Goal: Check status

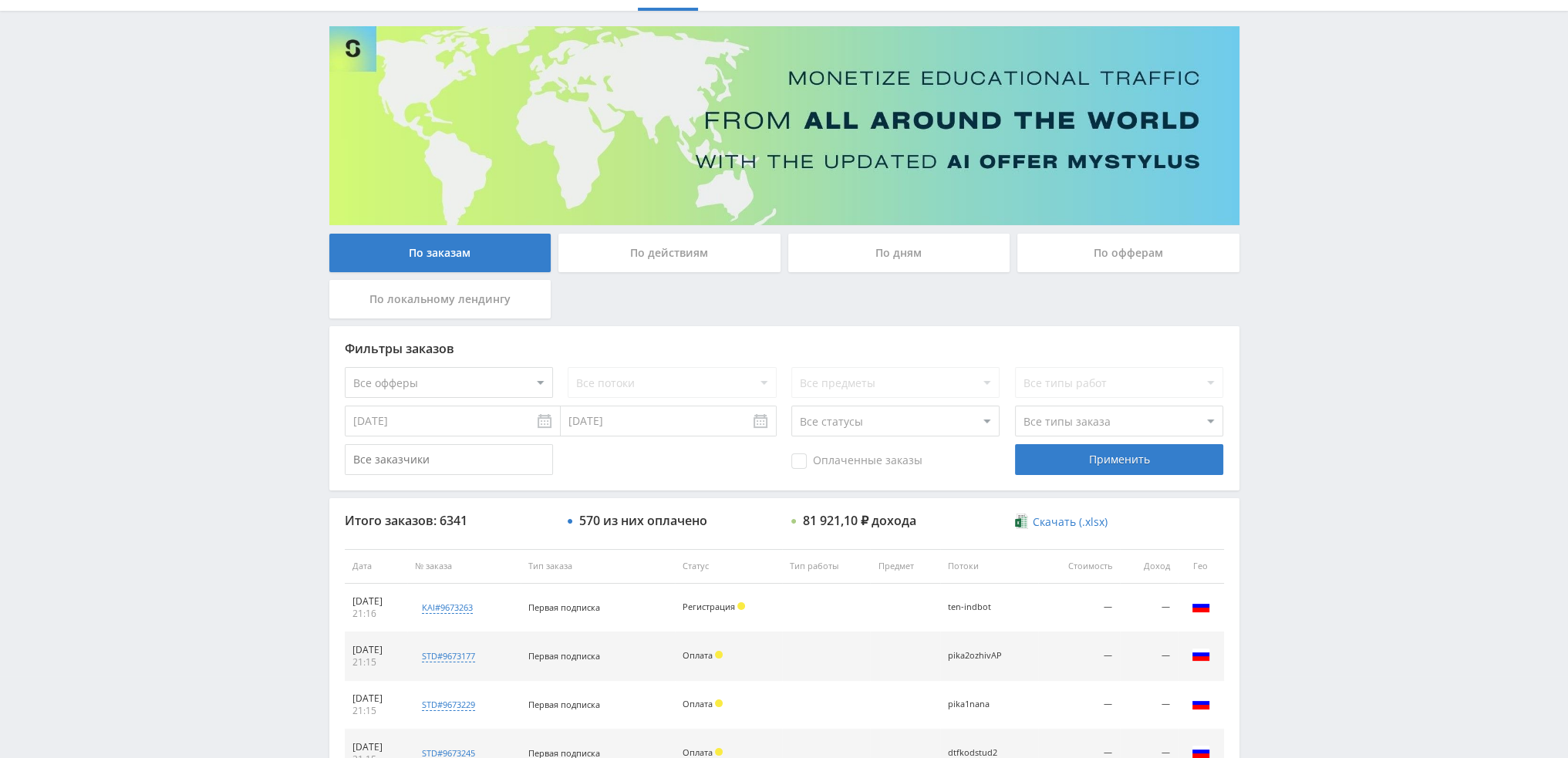
scroll to position [71, 0]
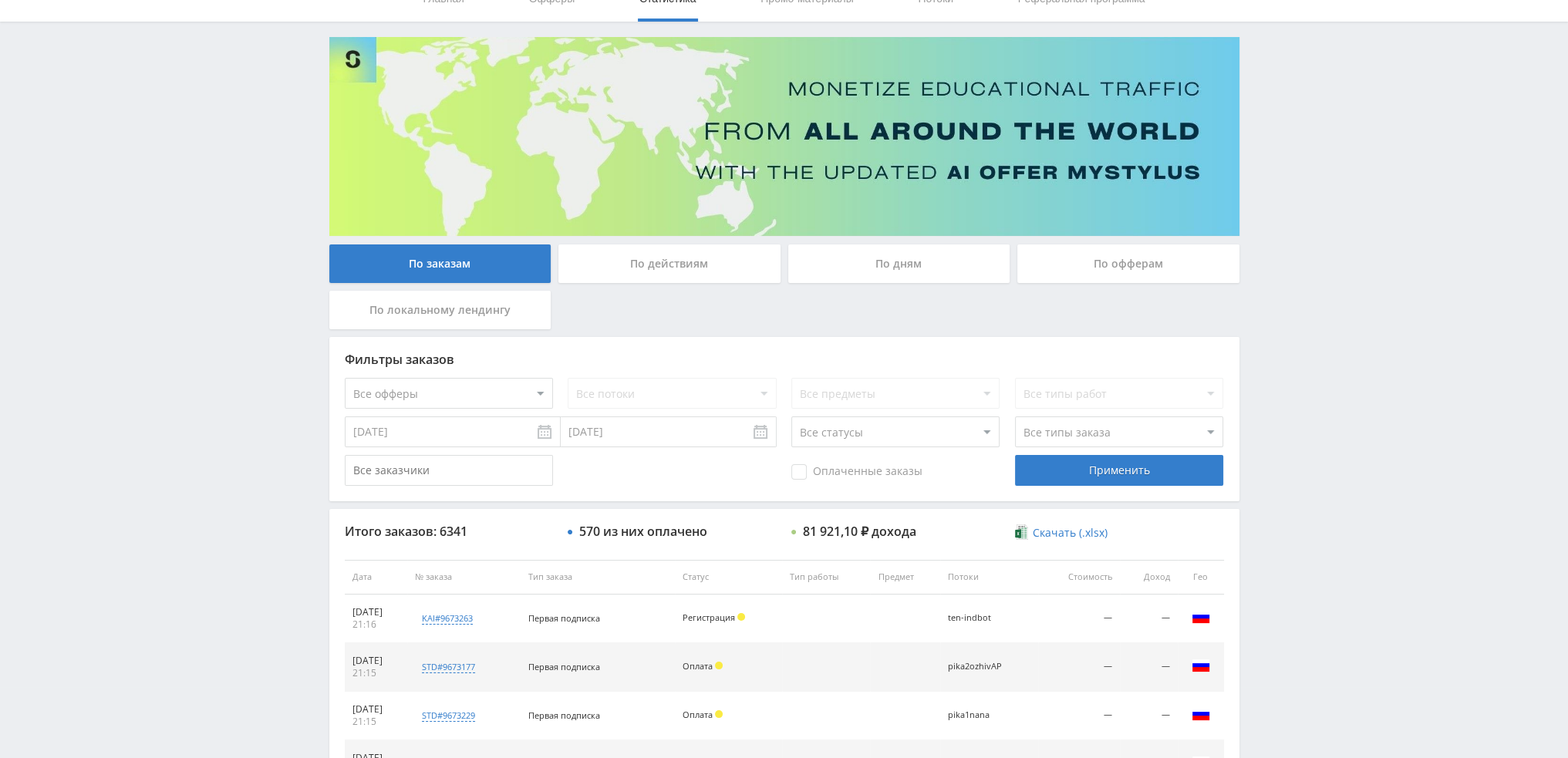
click at [924, 268] on div "По дням" at bounding box center [900, 264] width 222 height 39
click at [0, 0] on input "По дням" at bounding box center [0, 0] width 0 height 0
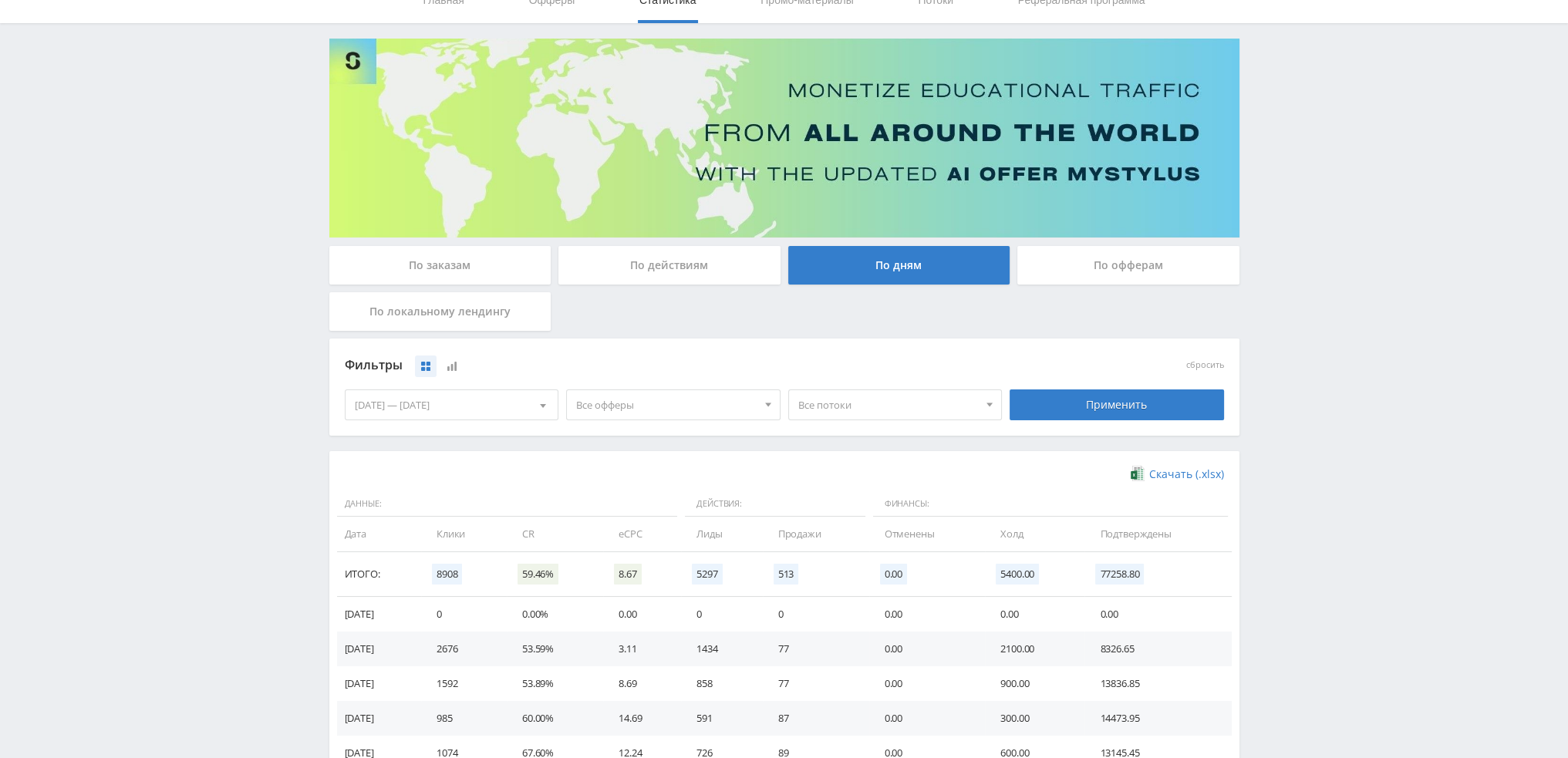
scroll to position [250, 0]
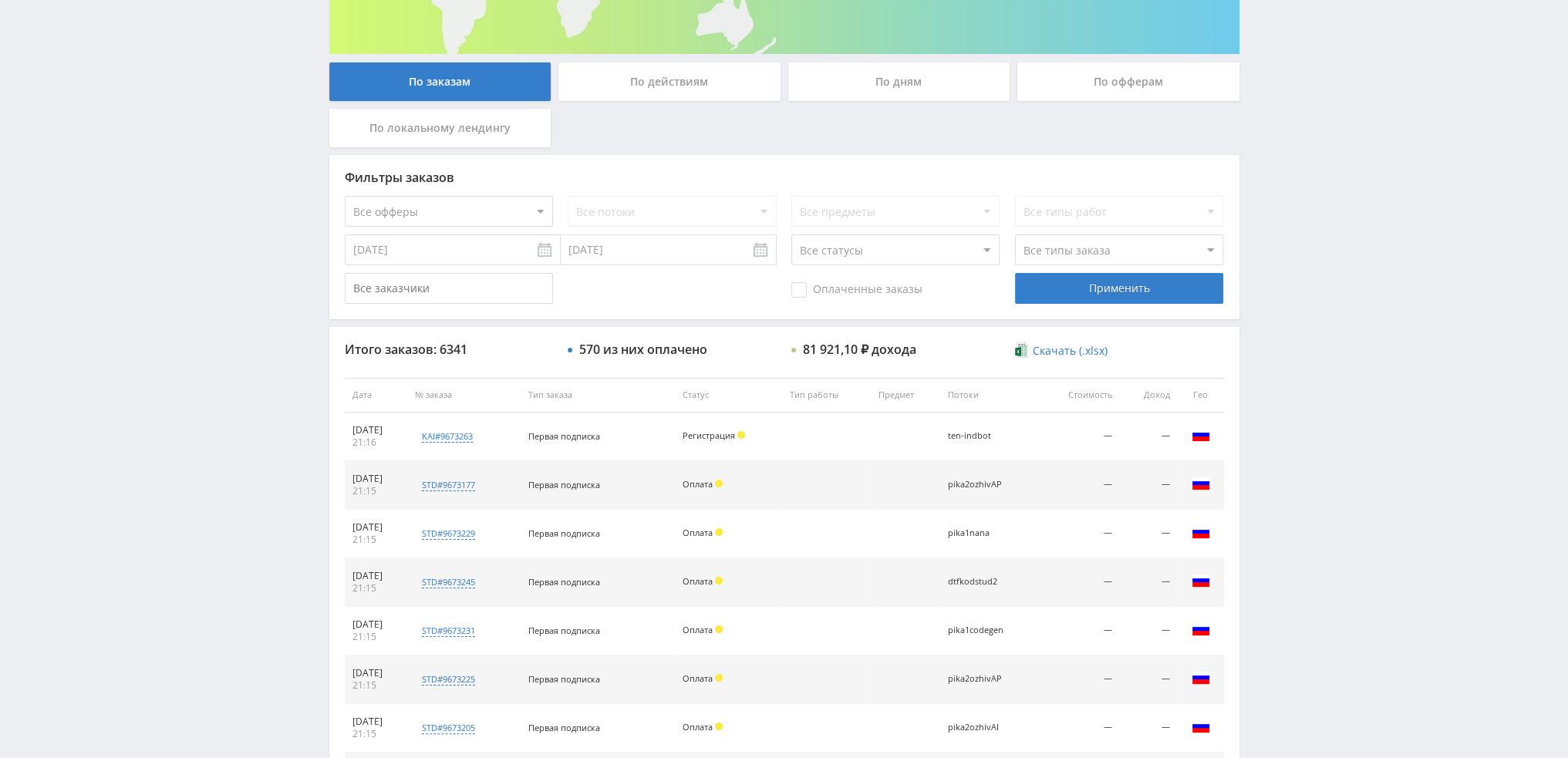
scroll to position [148, 0]
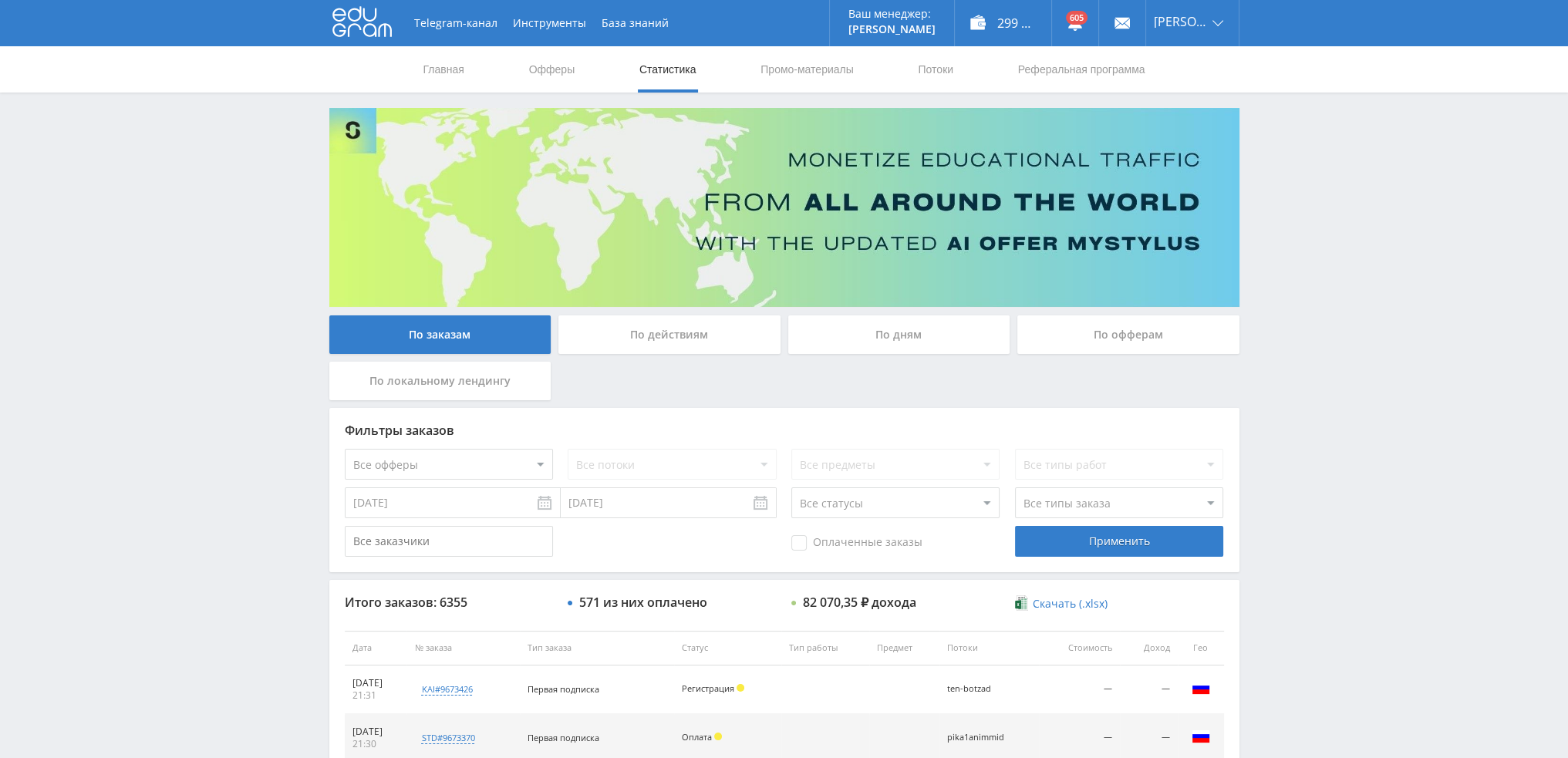
click at [703, 333] on div "По действиям" at bounding box center [669, 335] width 222 height 39
click at [0, 0] on input "По действиям" at bounding box center [0, 0] width 0 height 0
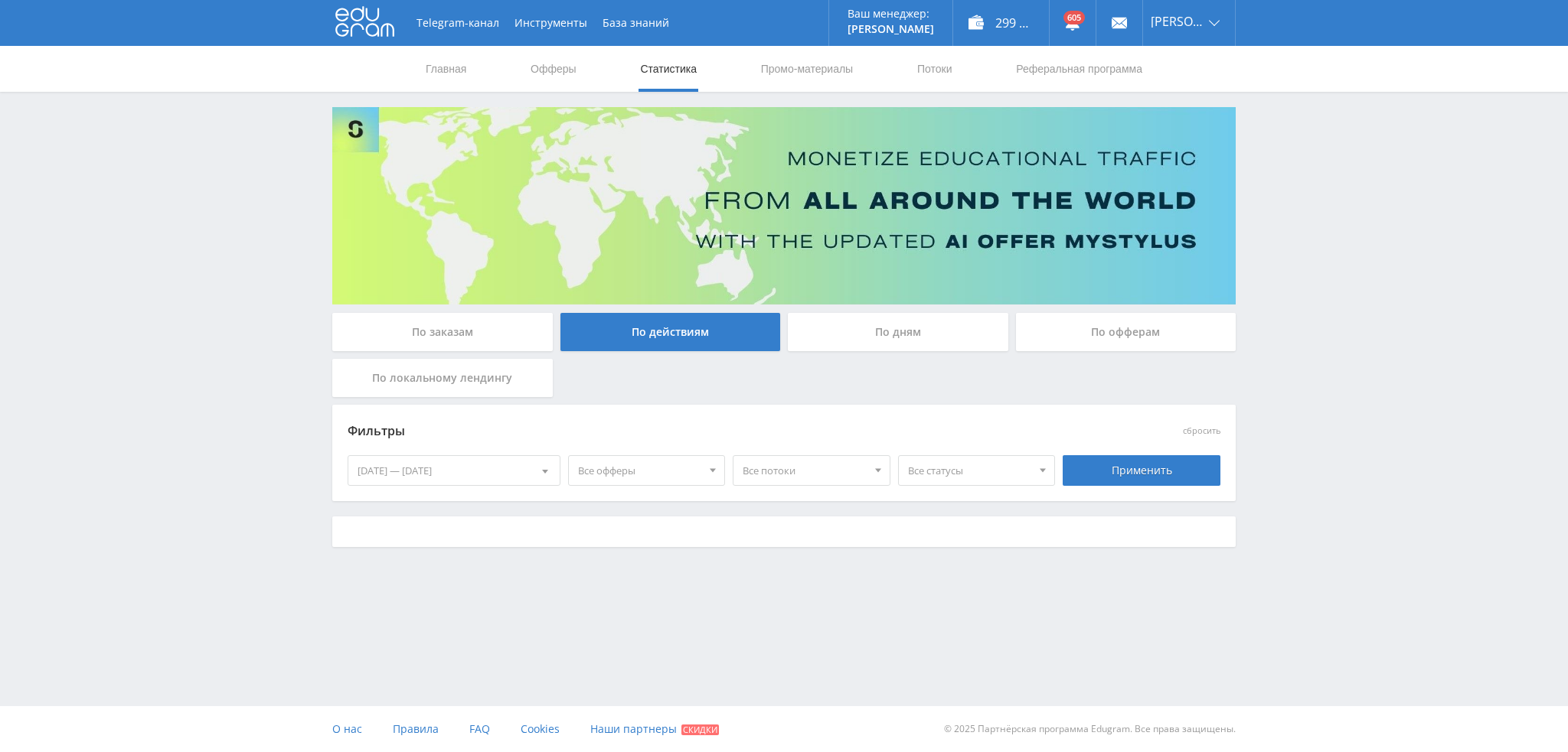
click at [953, 473] on span "Все статусы" at bounding box center [970, 471] width 124 height 29
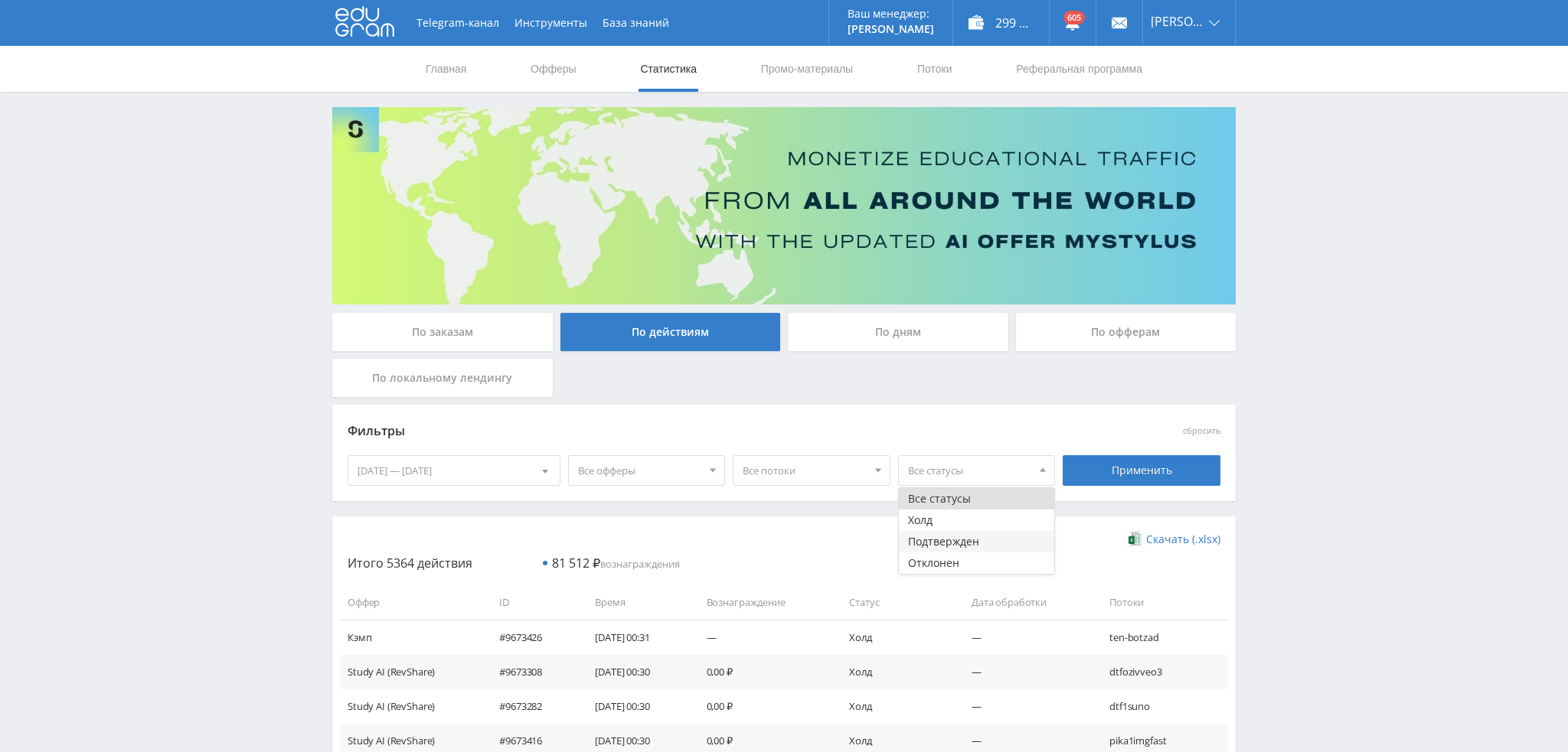
click at [941, 544] on button "Подтвержден" at bounding box center [977, 541] width 156 height 21
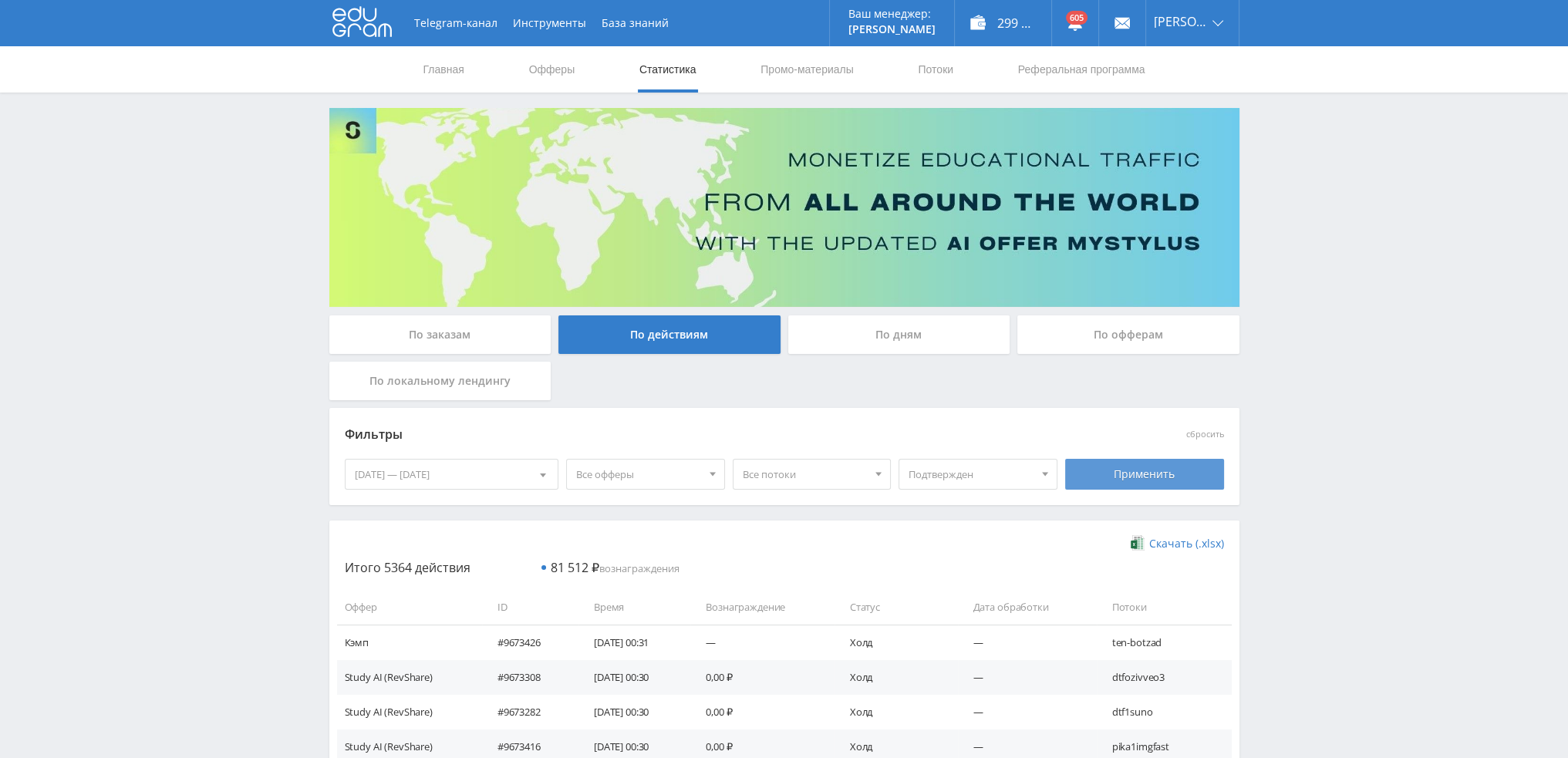
click at [1127, 475] on div "Применить" at bounding box center [1145, 474] width 159 height 31
